Goal: Check status: Check status

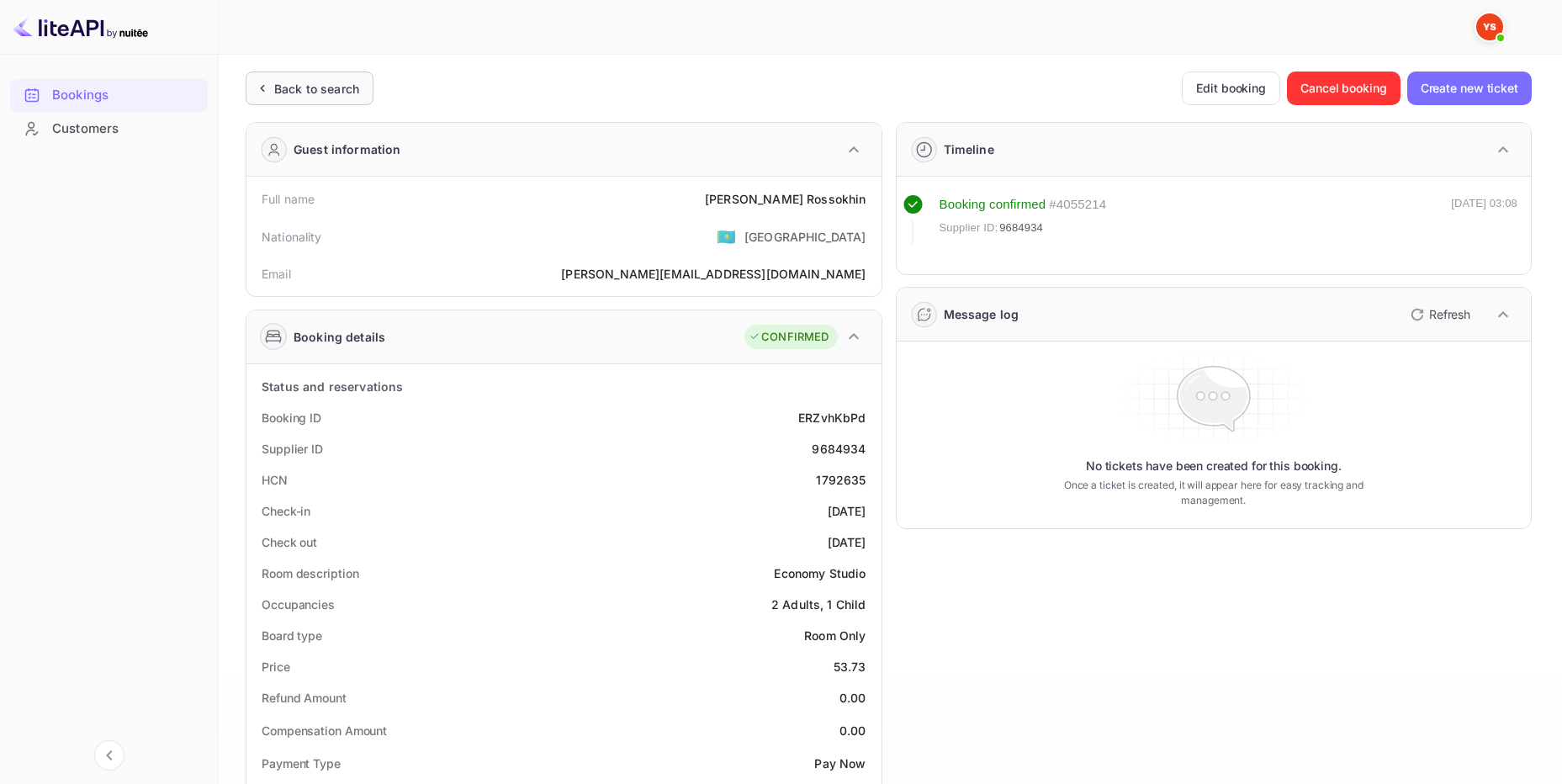
click at [322, 83] on div "Back to search" at bounding box center [316, 88] width 85 height 18
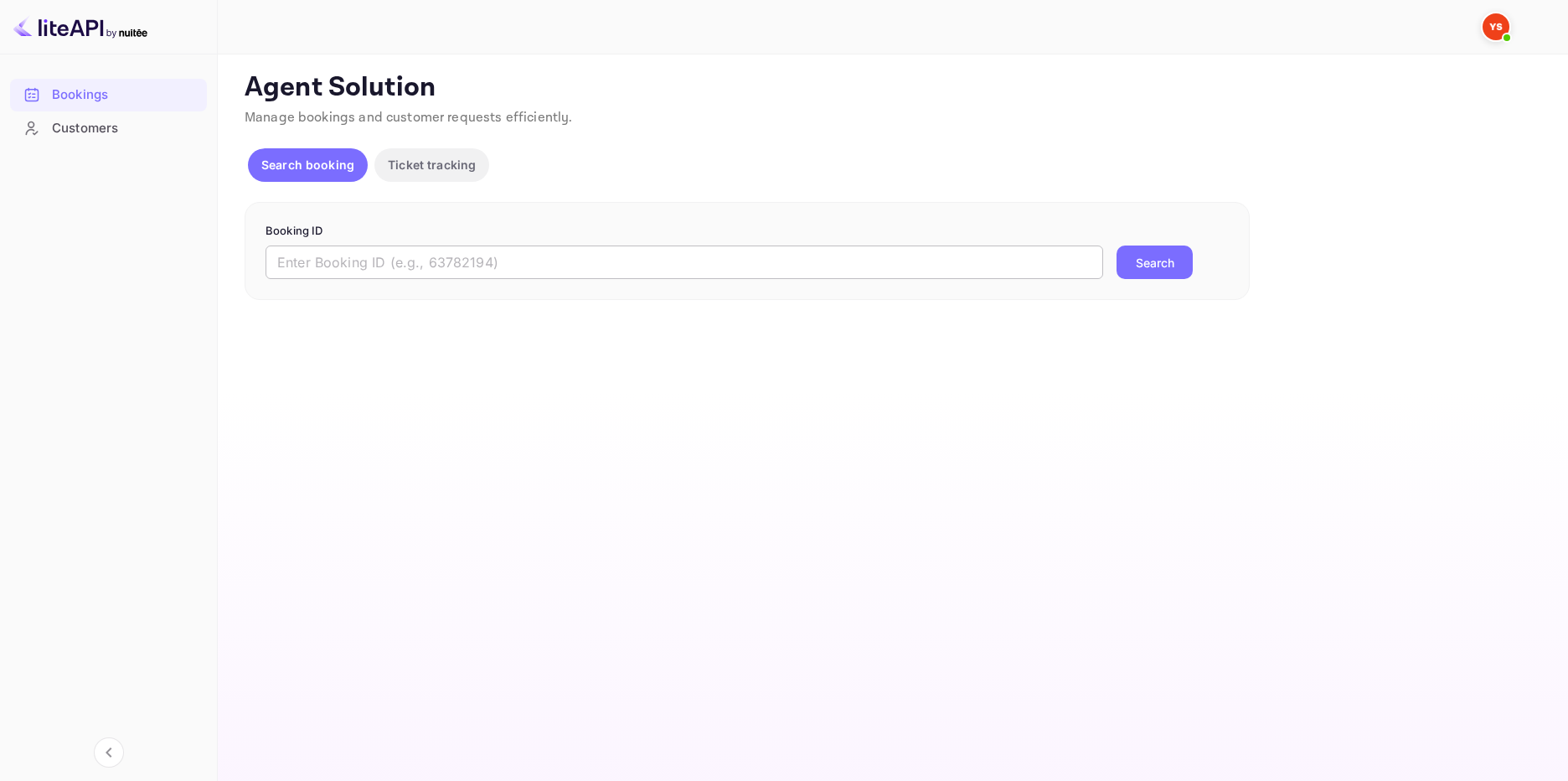
click at [578, 263] on input "text" at bounding box center [684, 263] width 837 height 34
paste input "9472466"
type input "9472466"
click at [1154, 263] on button "Search" at bounding box center [1155, 263] width 77 height 34
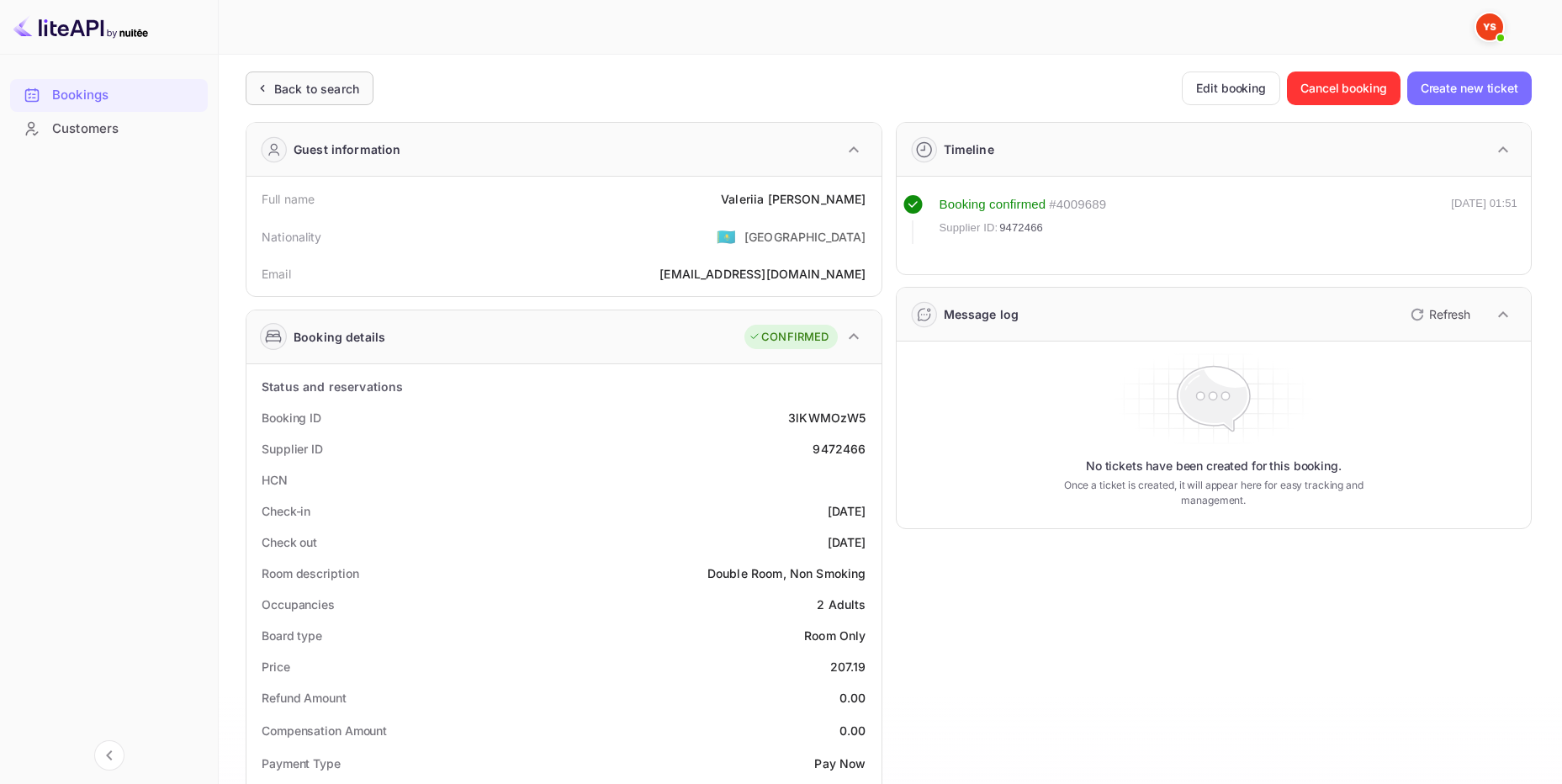
click at [363, 86] on div "Back to search" at bounding box center [310, 88] width 128 height 34
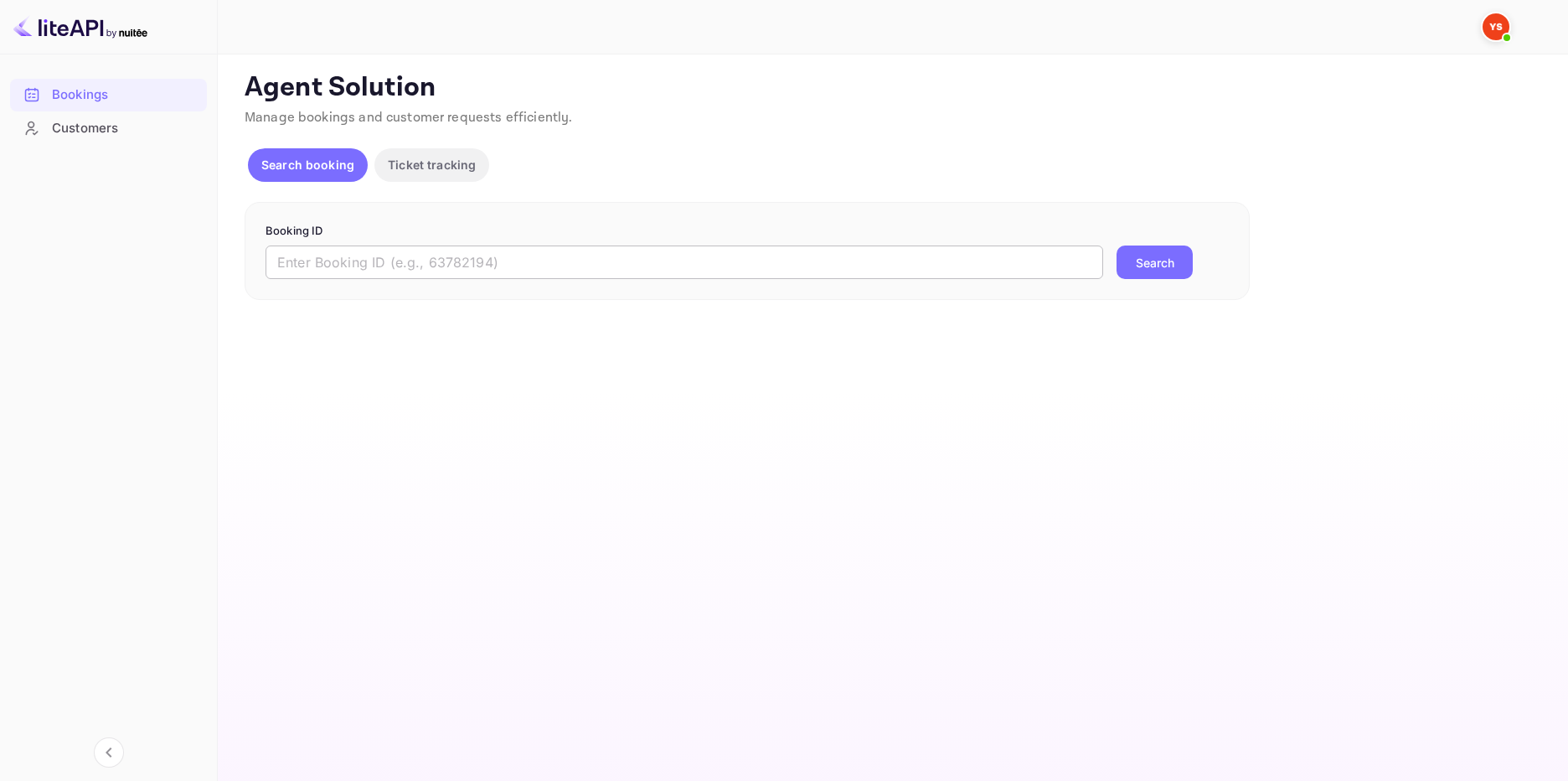
click at [484, 270] on input "text" at bounding box center [684, 263] width 837 height 34
paste input "9284706"
type input "9284706"
drag, startPoint x: 1138, startPoint y: 271, endPoint x: 1147, endPoint y: 272, distance: 9.1
click at [1138, 271] on button "Search" at bounding box center [1155, 263] width 77 height 34
